Goal: Task Accomplishment & Management: Manage account settings

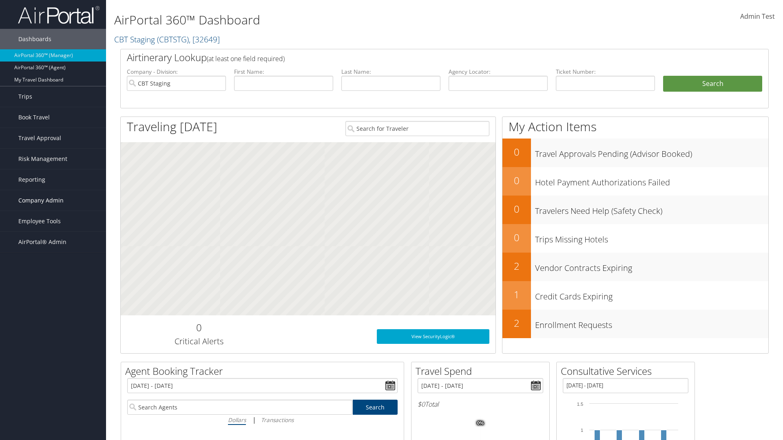
click at [53, 201] on span "Company Admin" at bounding box center [40, 200] width 45 height 20
click at [0, 0] on link "Travel Policy" at bounding box center [0, 0] width 0 height 0
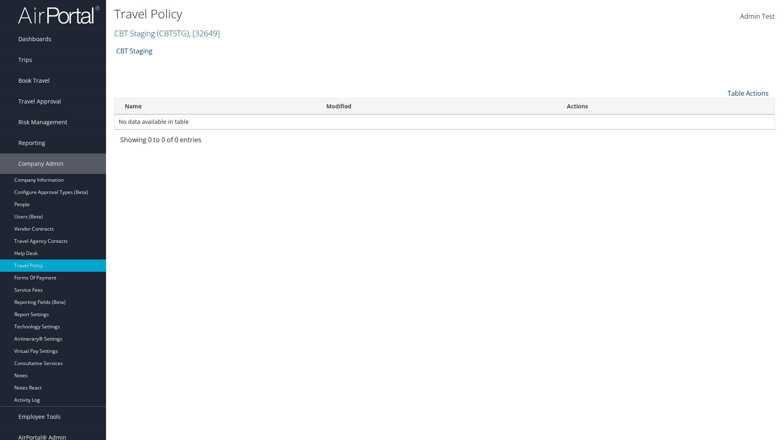
click at [748, 93] on link "Table Actions" at bounding box center [747, 93] width 41 height 9
click at [720, 106] on link "Add New Policy" at bounding box center [720, 106] width 107 height 14
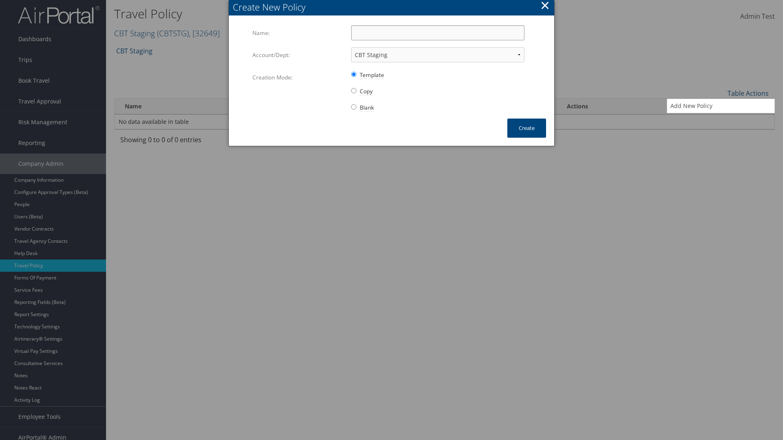
click at [437, 33] on input "Name:" at bounding box center [437, 32] width 173 height 15
type input "Auto Policy"
click at [526, 128] on button "Create" at bounding box center [526, 128] width 39 height 19
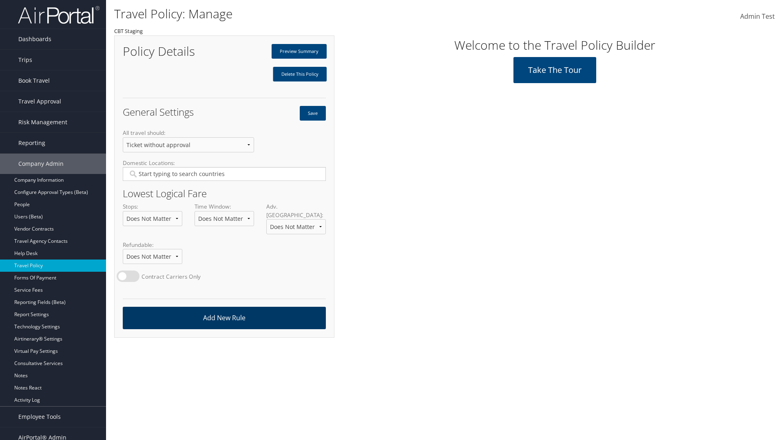
click at [224, 310] on link "Add New Rule" at bounding box center [224, 318] width 203 height 22
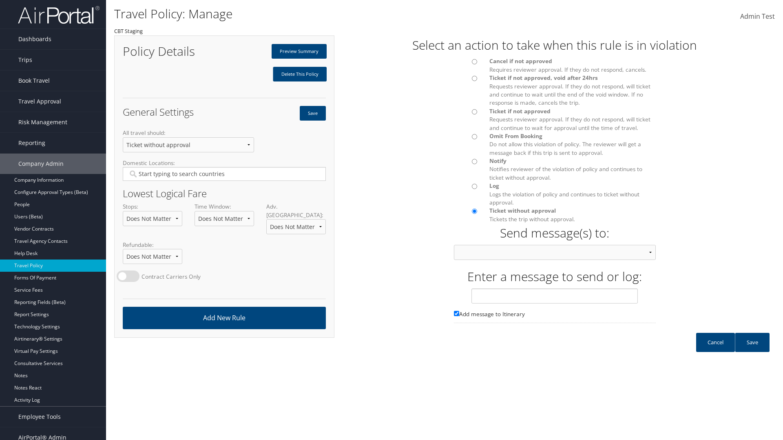
click at [465, 64] on div at bounding box center [466, 64] width 36 height 14
click at [554, 304] on input "text" at bounding box center [554, 296] width 166 height 15
type input "Message 1"
click at [752, 351] on link "Save" at bounding box center [751, 342] width 35 height 19
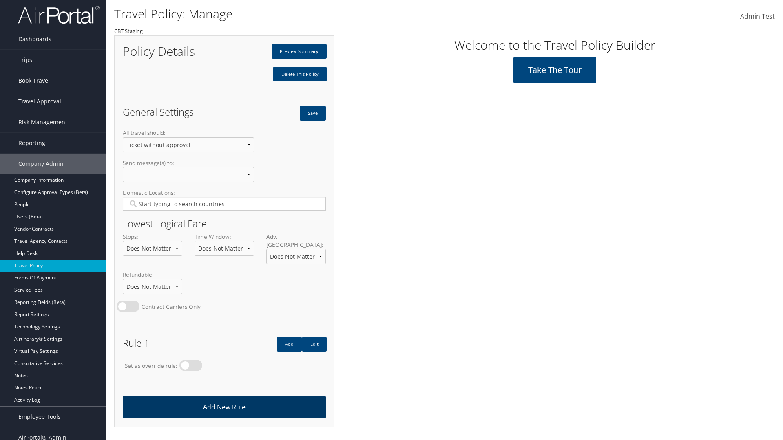
click at [224, 399] on link "Add New Rule" at bounding box center [224, 407] width 203 height 22
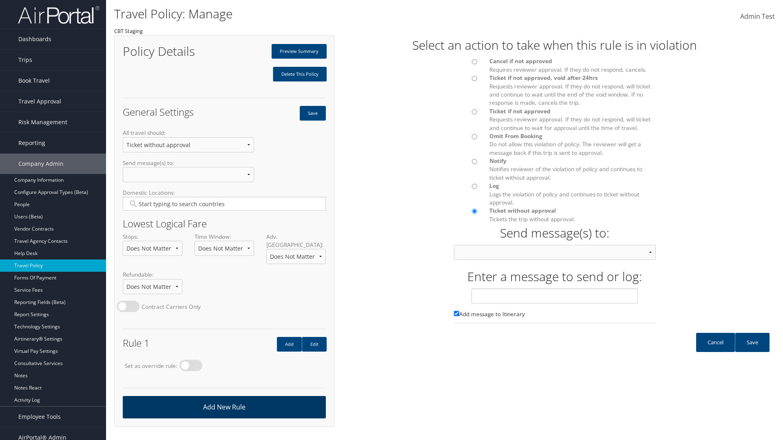
click at [465, 114] on div at bounding box center [466, 114] width 36 height 14
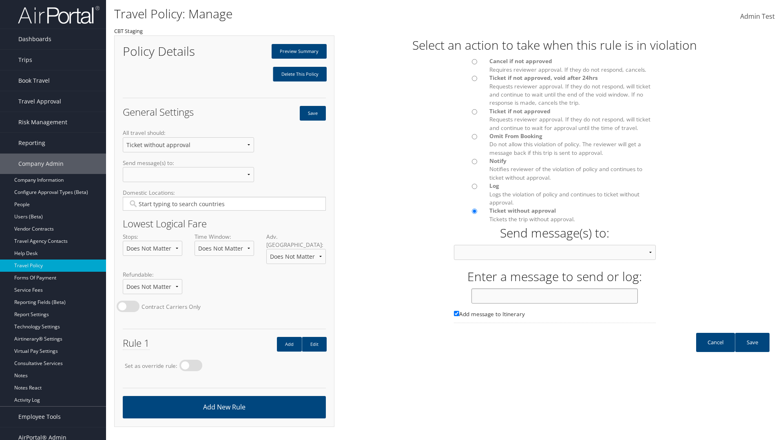
click at [554, 304] on input "text" at bounding box center [554, 296] width 166 height 15
type input "Message 2"
click at [752, 351] on link "Save" at bounding box center [751, 342] width 35 height 19
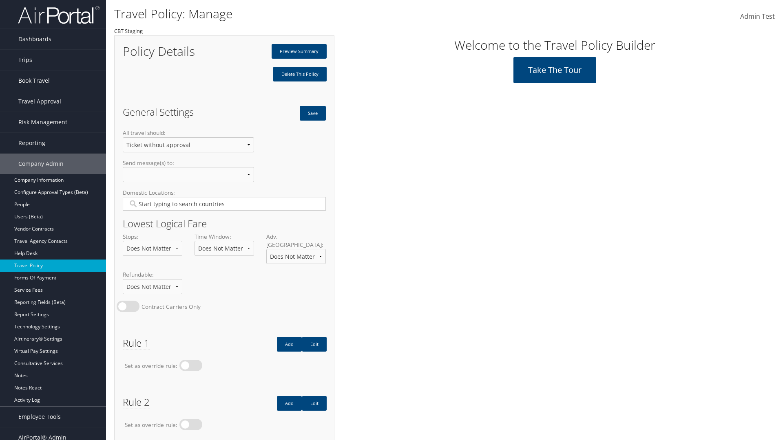
scroll to position [46, 0]
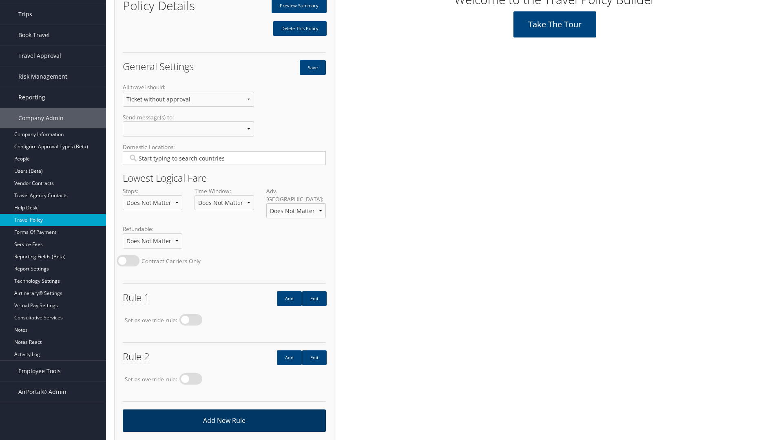
click at [224, 412] on link "Add New Rule" at bounding box center [224, 421] width 203 height 22
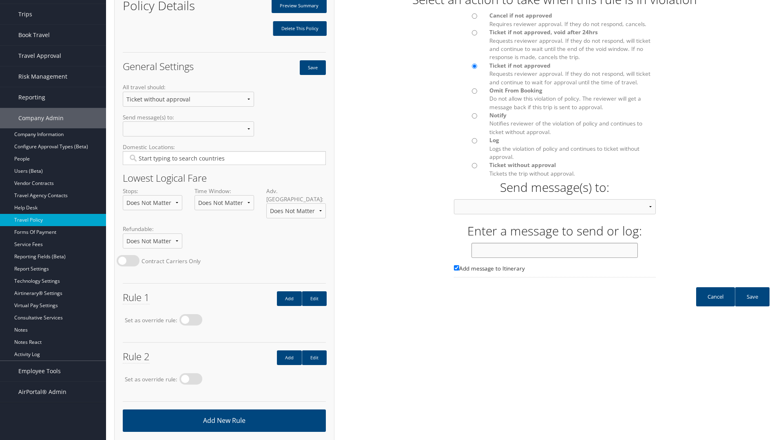
click at [554, 258] on input "text" at bounding box center [554, 250] width 166 height 15
type input "Message 3"
click at [752, 305] on link "Save" at bounding box center [751, 296] width 35 height 19
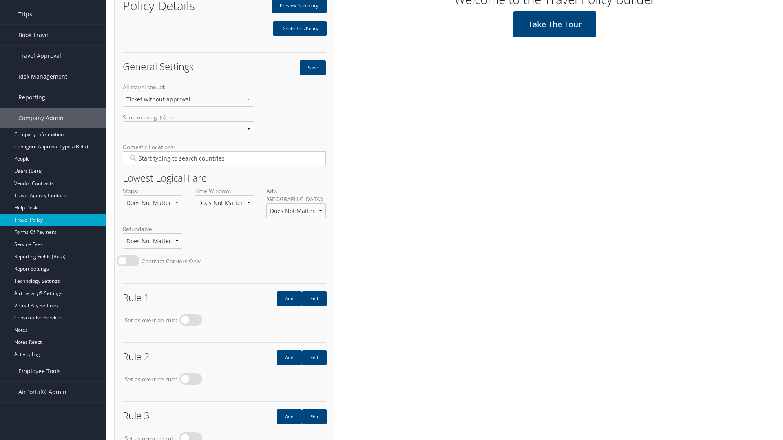
scroll to position [105, 0]
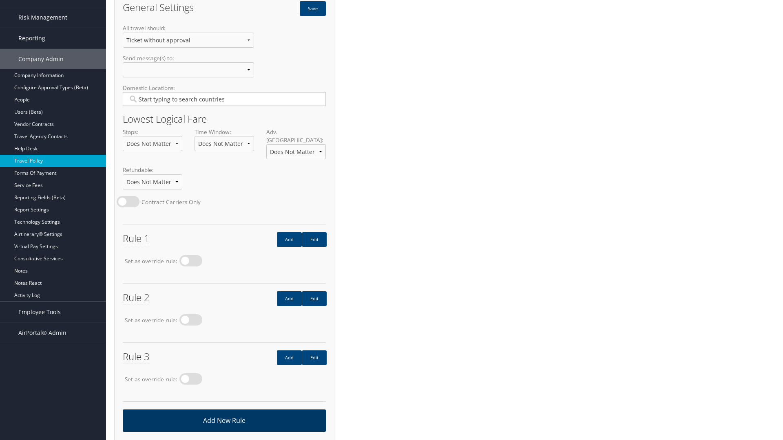
click at [224, 412] on link "Add New Rule" at bounding box center [224, 421] width 203 height 22
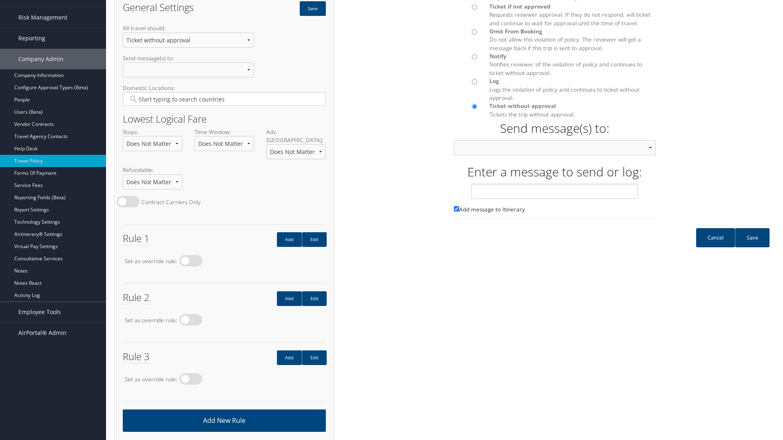
click at [474, 35] on input "Omit From Booking Do not allow this violation of policy. The reviewer will get …" at bounding box center [474, 31] width 5 height 5
radio input "true"
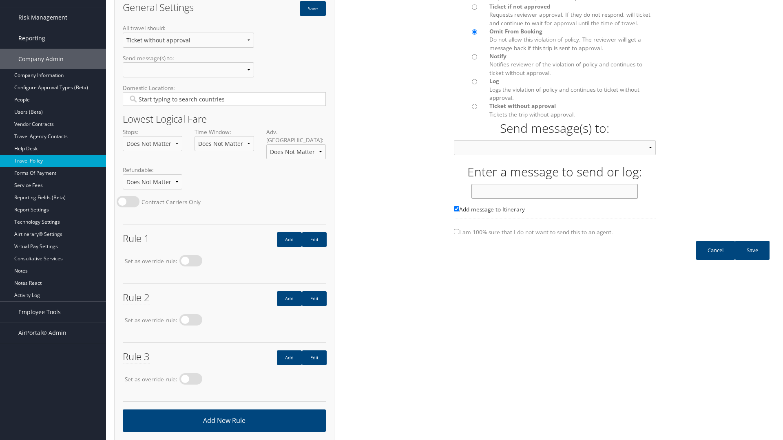
click at [554, 199] on input "text" at bounding box center [554, 191] width 166 height 15
type input "Message 4"
click at [752, 258] on link "Save" at bounding box center [751, 250] width 35 height 19
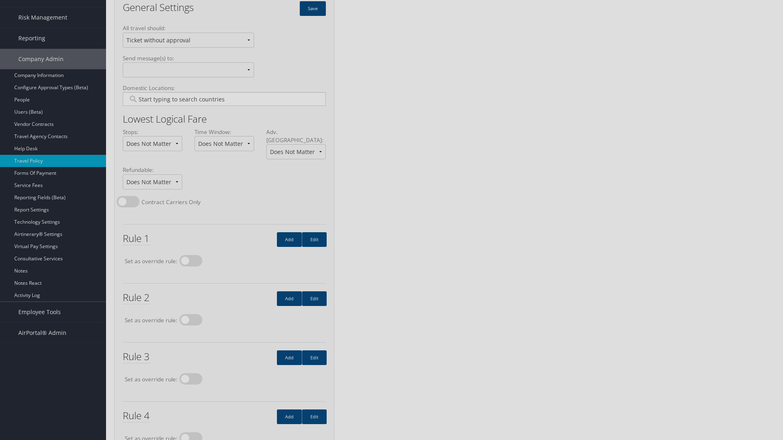
scroll to position [0, 0]
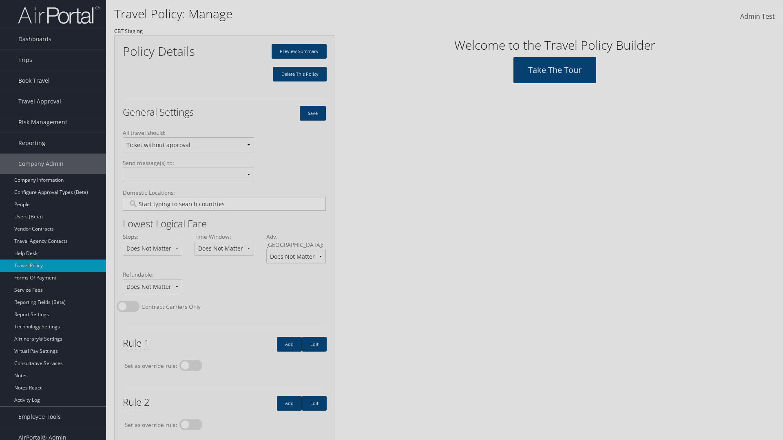
click at [391, 101] on input "Type YES to continue:" at bounding box center [391, 101] width 234 height 15
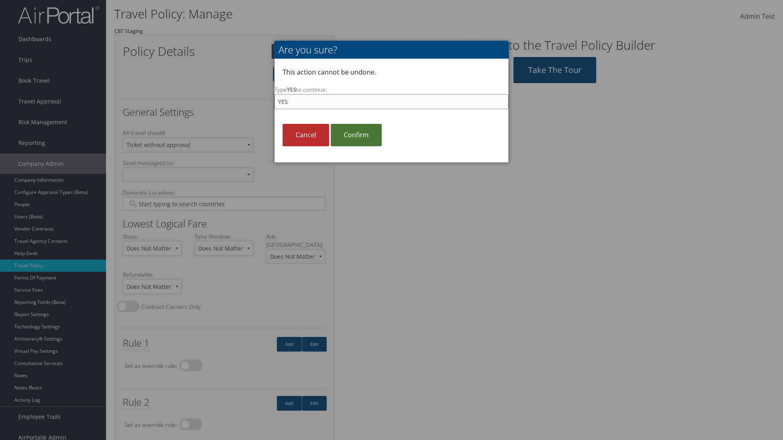
type input "YES"
click at [356, 135] on link "Confirm" at bounding box center [356, 135] width 51 height 22
